Goal: Task Accomplishment & Management: Use online tool/utility

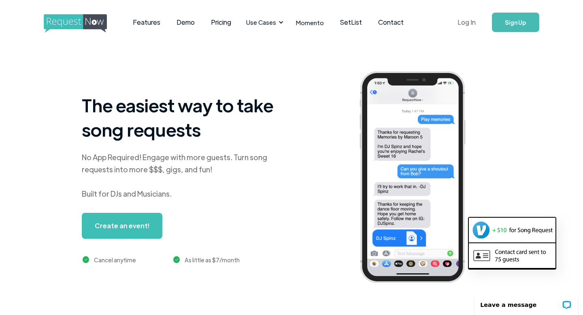
click at [472, 20] on link "Log In" at bounding box center [467, 22] width 34 height 28
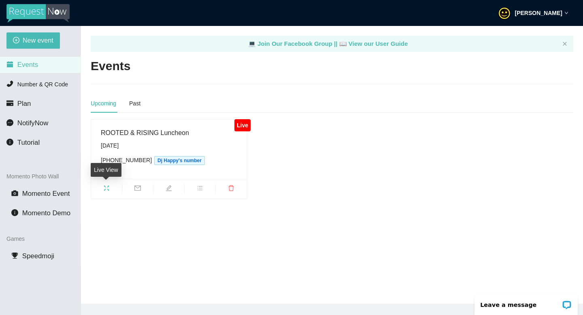
click at [108, 189] on icon "fullscreen" at bounding box center [106, 188] width 5 height 5
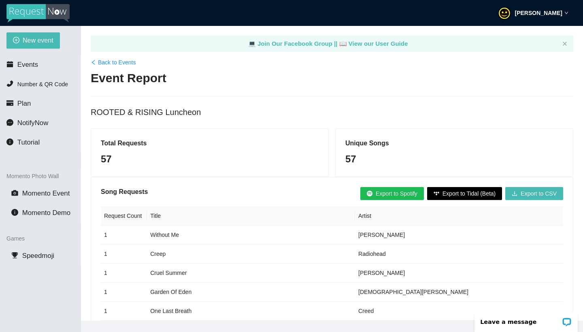
click at [479, 196] on span "Export to Tidal (Beta)" at bounding box center [469, 193] width 53 height 9
click at [467, 194] on span "Export to Tidal (Beta)" at bounding box center [469, 193] width 53 height 9
click at [455, 192] on span "Export to Tidal (Beta)" at bounding box center [469, 193] width 53 height 9
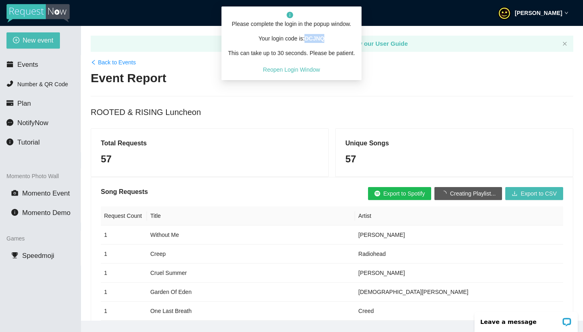
drag, startPoint x: 307, startPoint y: 38, endPoint x: 345, endPoint y: 38, distance: 37.3
click at [345, 38] on p "Your login code is: DCJNQ" at bounding box center [291, 38] width 127 height 9
click at [307, 68] on span "Reopen Login Window" at bounding box center [291, 69] width 57 height 9
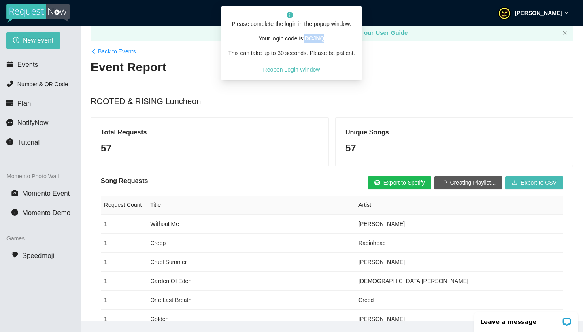
scroll to position [20, 0]
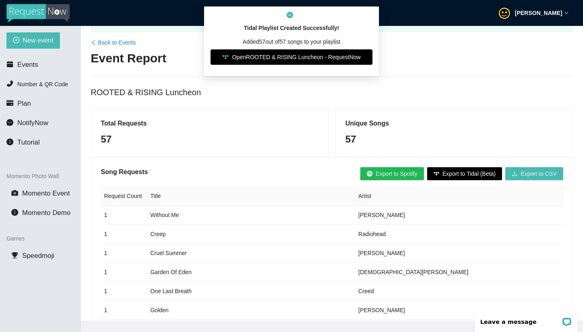
click at [259, 55] on link "Open ROOTED & RISING Luncheon - RequestNow" at bounding box center [292, 56] width 162 height 15
